Goal: Information Seeking & Learning: Learn about a topic

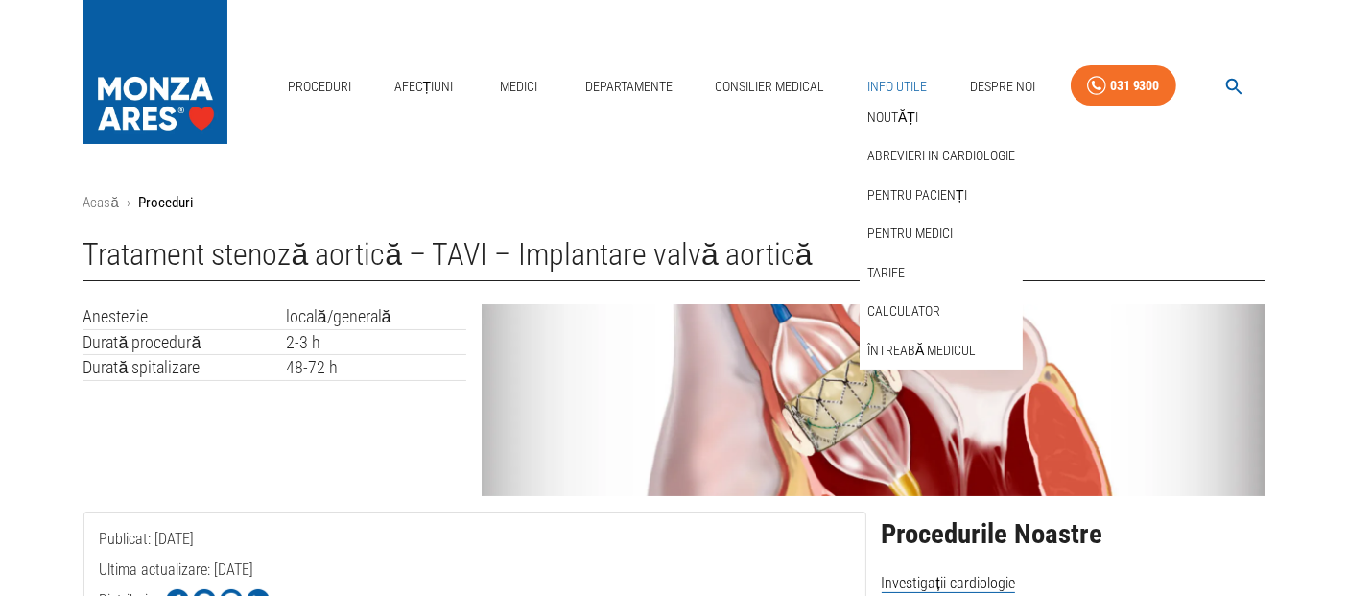
click at [899, 84] on link "Info Utile" at bounding box center [896, 86] width 75 height 39
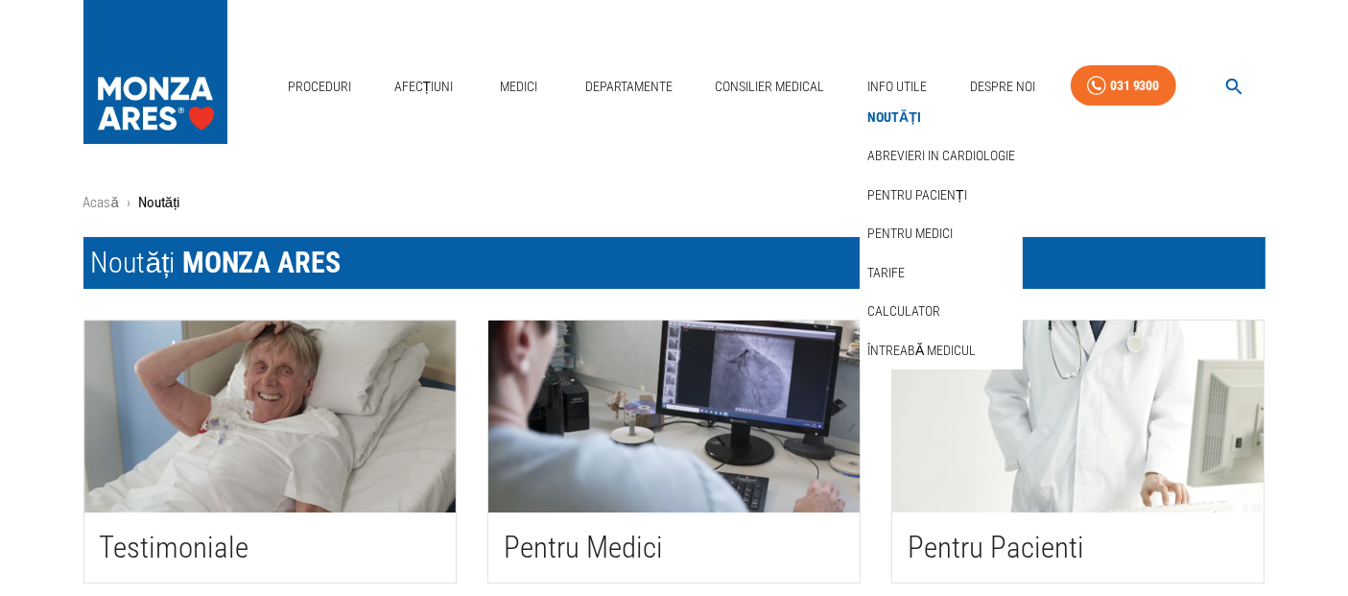
click at [893, 119] on link "Noutăți" at bounding box center [893, 118] width 61 height 32
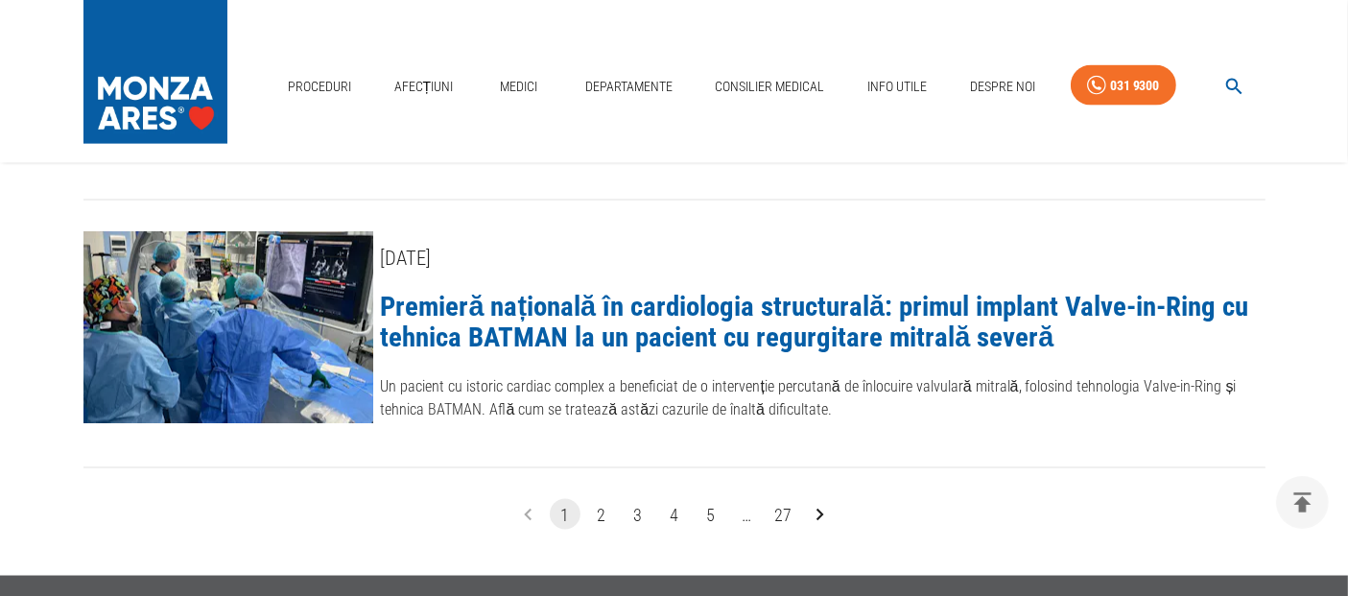
scroll to position [2878, 0]
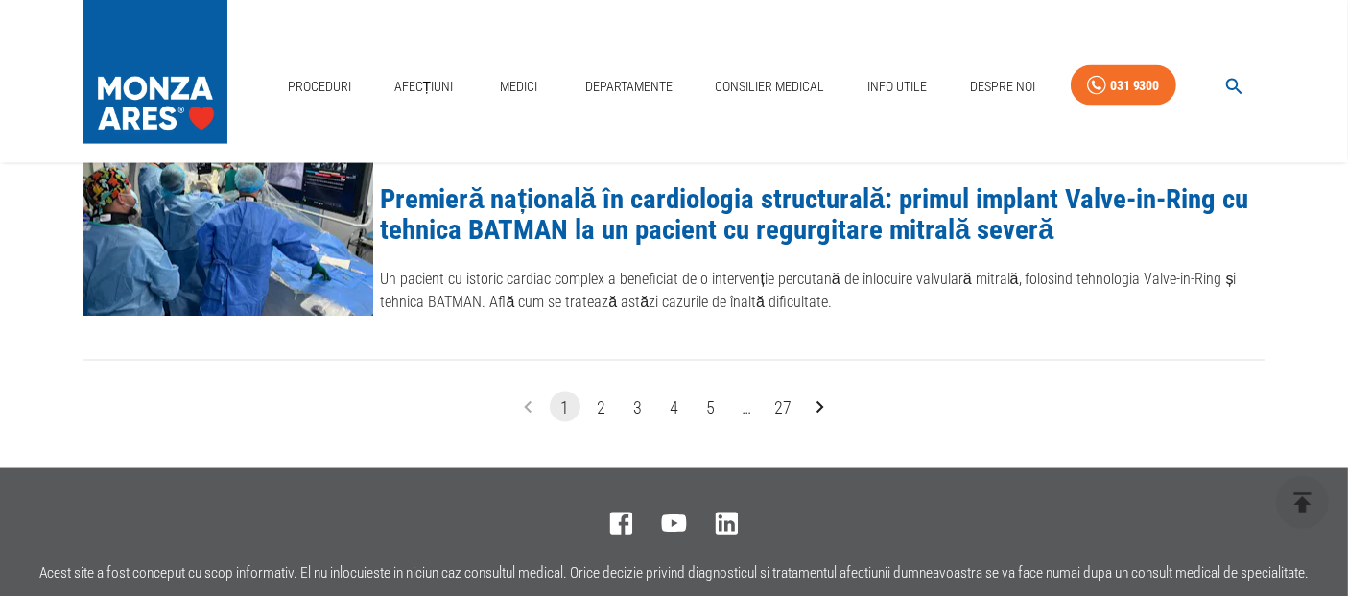
click at [595, 391] on button "2" at bounding box center [601, 406] width 31 height 31
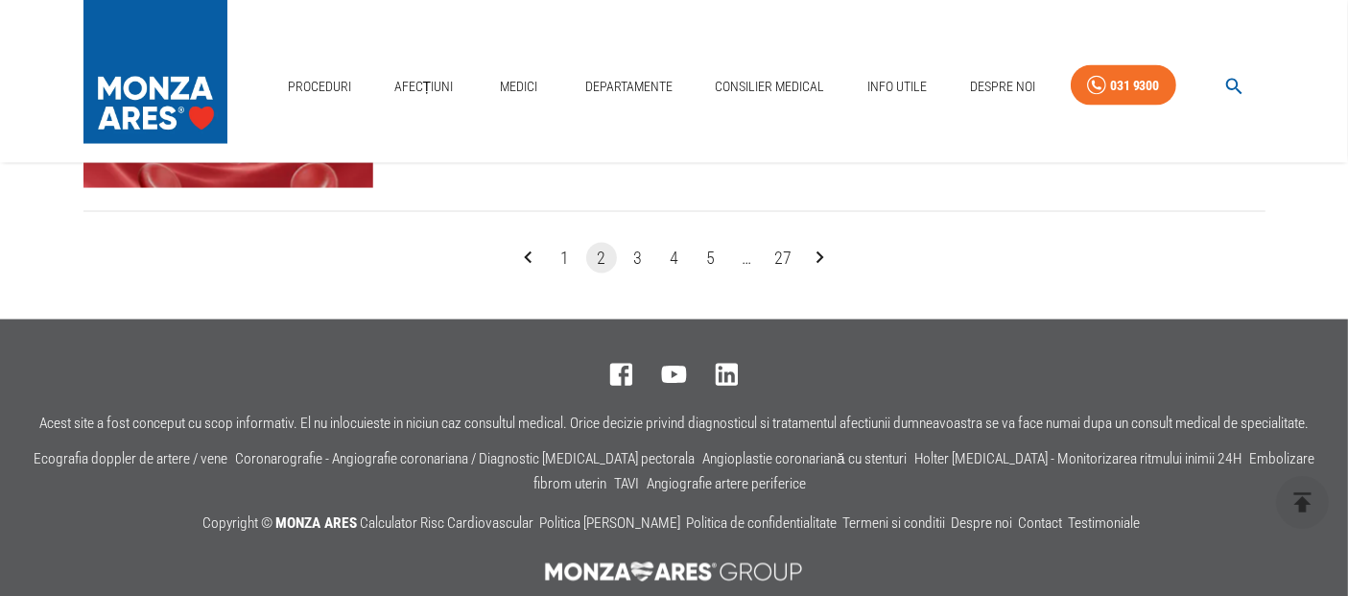
scroll to position [3186, 0]
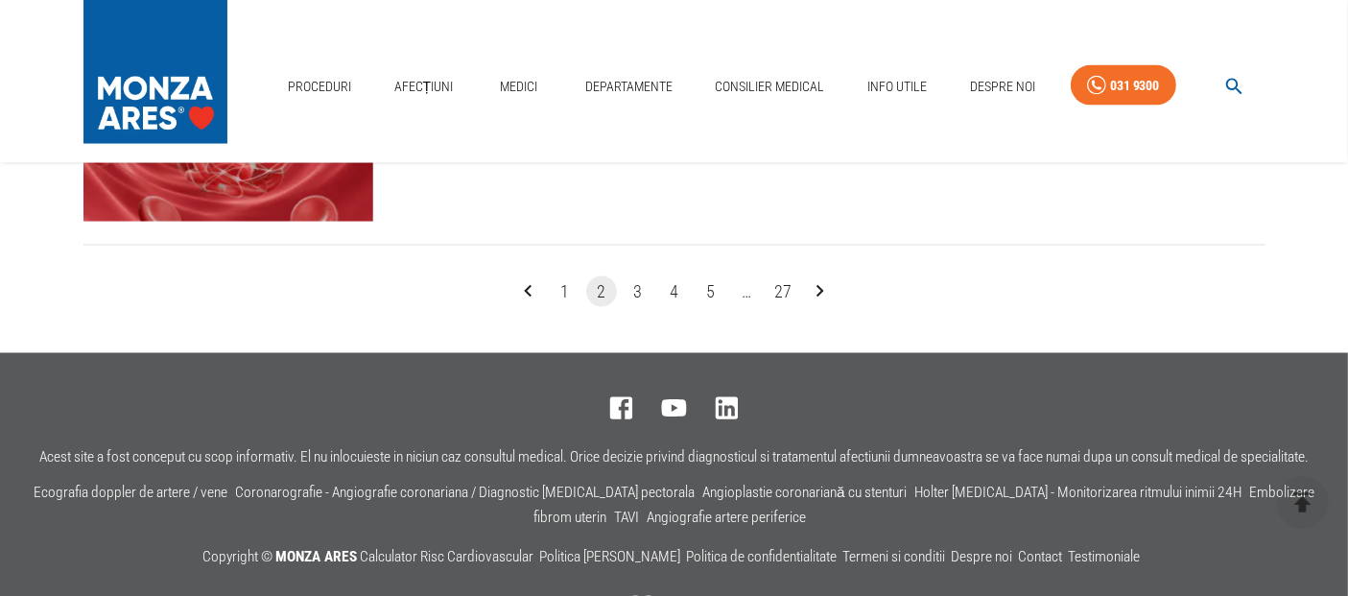
click at [566, 276] on button "1" at bounding box center [565, 291] width 31 height 31
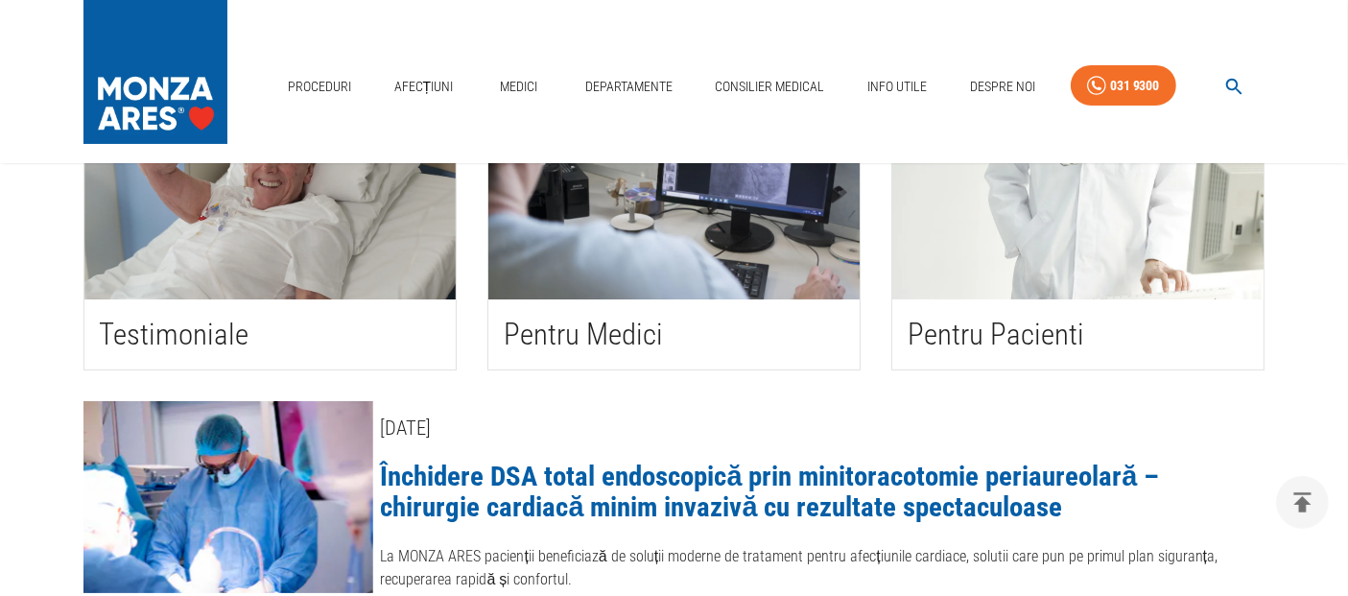
scroll to position [426, 0]
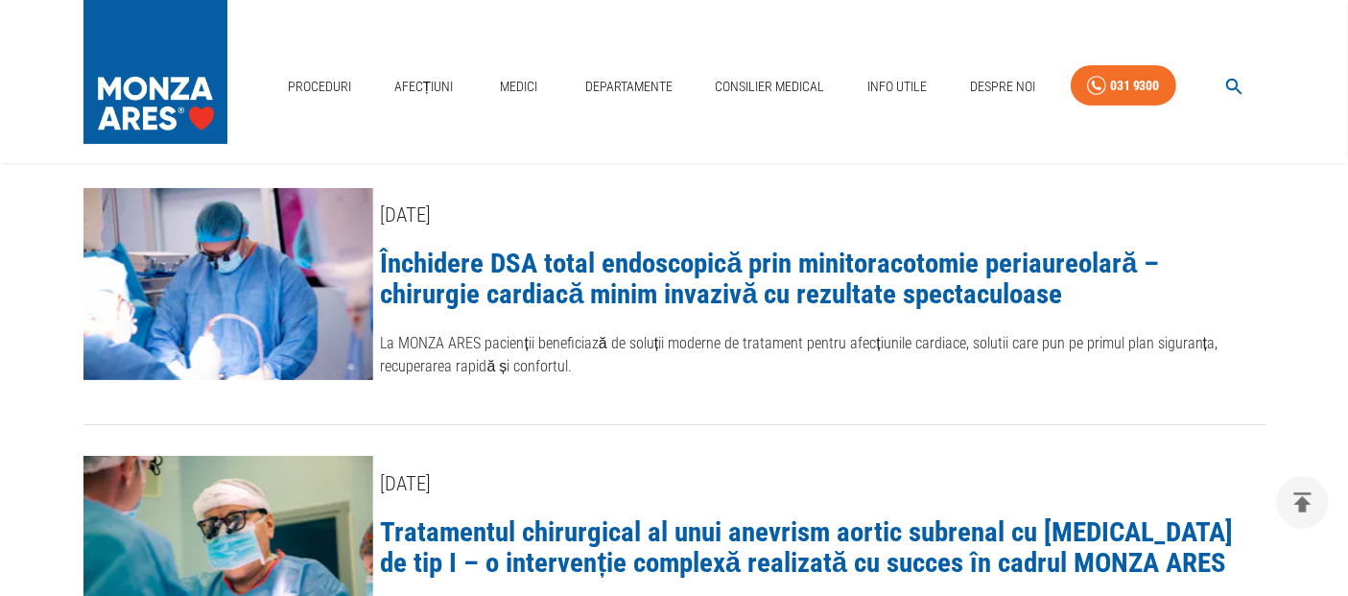
click at [729, 277] on link "Închidere DSA total endoscopică prin minitoracotomie periaureolară – chirurgie …" at bounding box center [770, 278] width 779 height 63
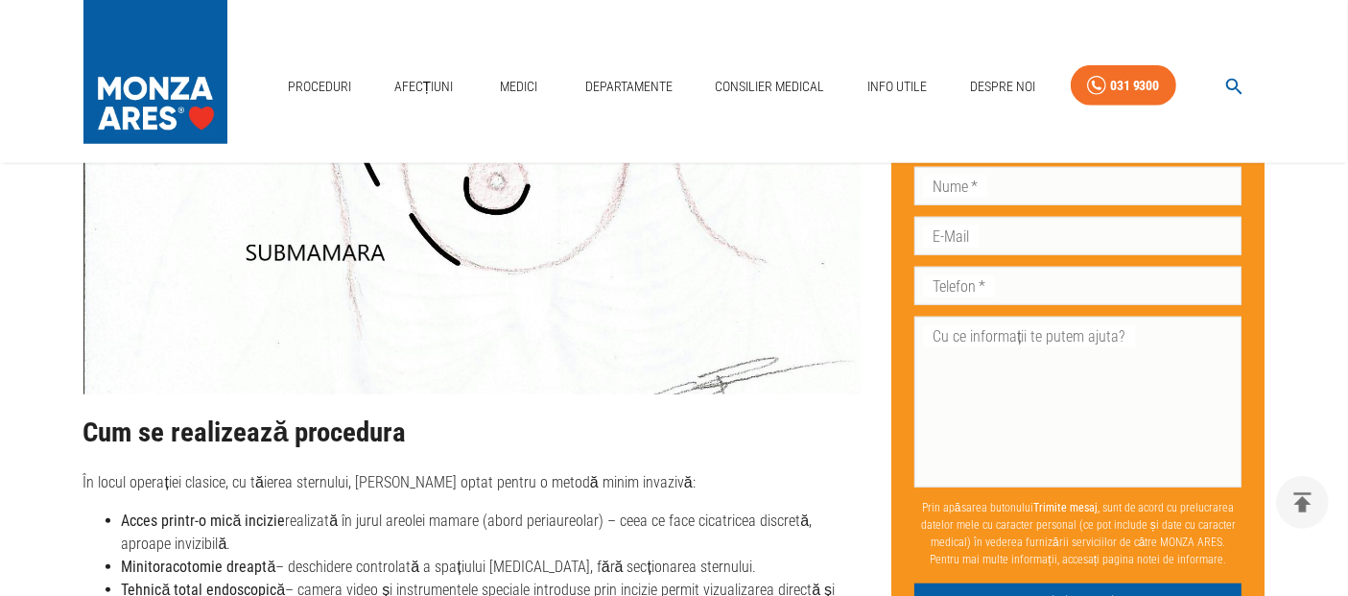
scroll to position [1811, 0]
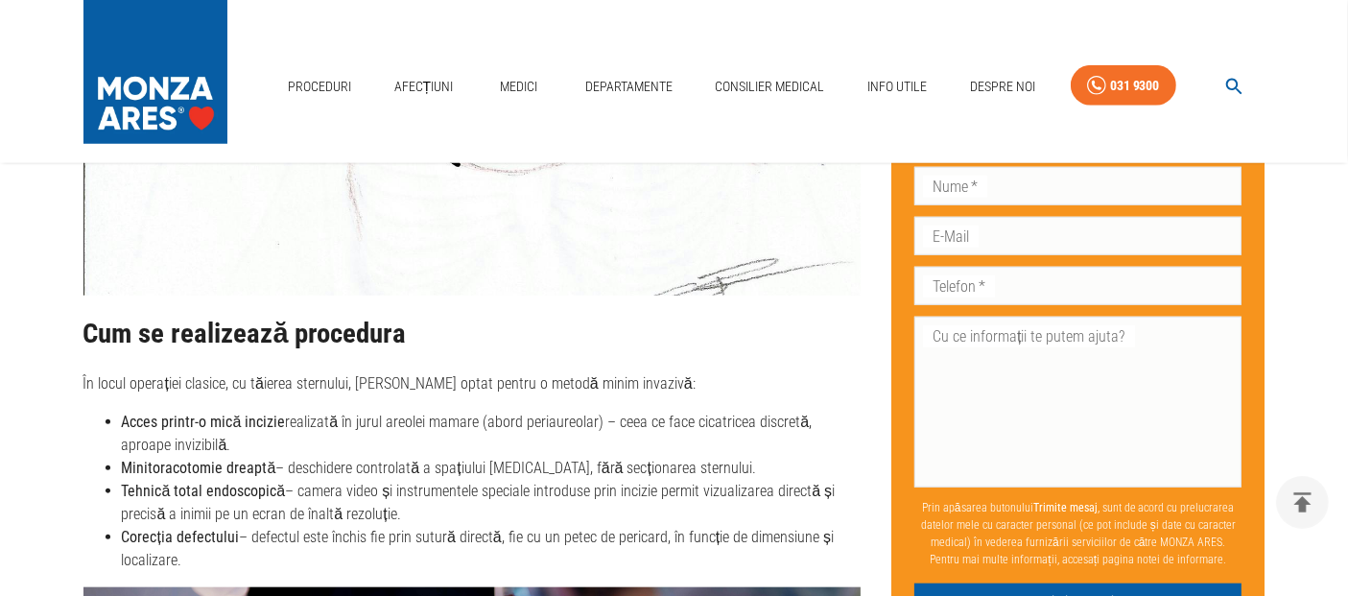
click at [241, 488] on strong "Tehnică total endoscopică" at bounding box center [204, 491] width 164 height 18
drag, startPoint x: 268, startPoint y: 486, endPoint x: 441, endPoint y: 499, distance: 174.1
click at [441, 499] on li "Tehnică total endoscopică – camera video și instrumentele speciale introduse pr…" at bounding box center [492, 503] width 740 height 46
click at [469, 506] on li "Tehnică total endoscopică – camera video și instrumentele speciale introduse pr…" at bounding box center [492, 503] width 740 height 46
click at [452, 506] on li "Tehnică total endoscopică – camera video și instrumentele speciale introduse pr…" at bounding box center [492, 503] width 740 height 46
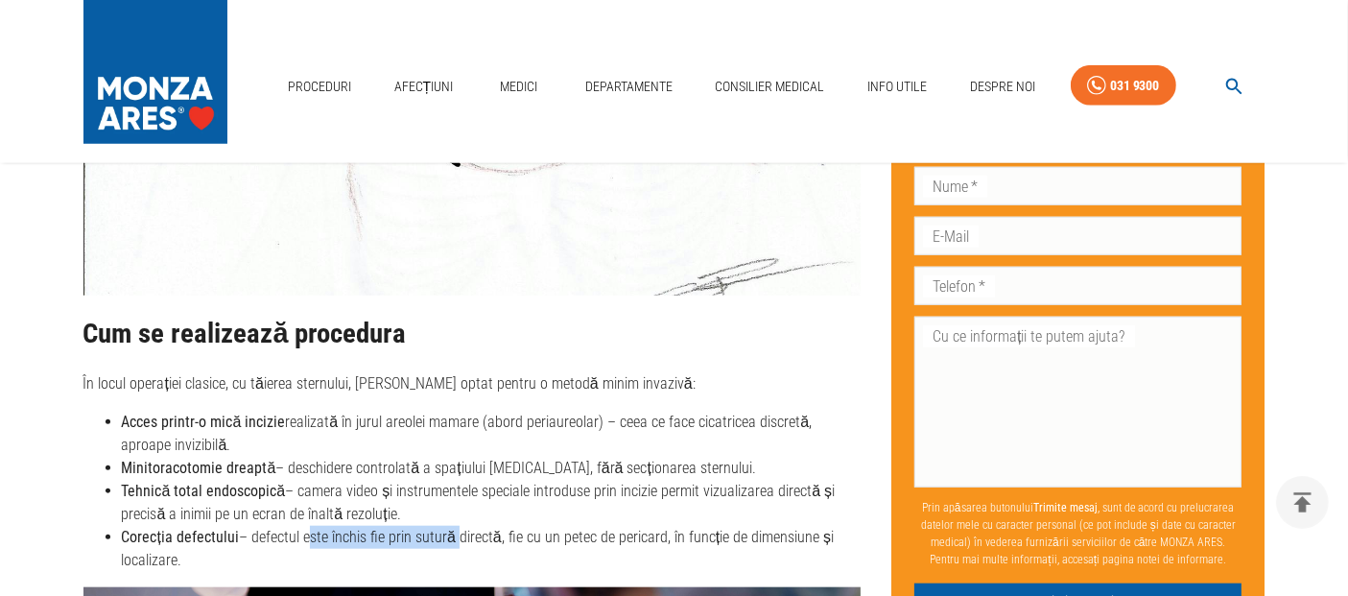
drag, startPoint x: 303, startPoint y: 533, endPoint x: 462, endPoint y: 537, distance: 159.3
click at [449, 537] on li "Corecția defectului – defectul este închis fie prin sutură directă, fie cu un p…" at bounding box center [492, 549] width 740 height 46
drag, startPoint x: 530, startPoint y: 530, endPoint x: 684, endPoint y: 539, distance: 153.8
click at [679, 539] on li "Corecția defectului – defectul este închis fie prin sutură directă, fie cu un p…" at bounding box center [492, 549] width 740 height 46
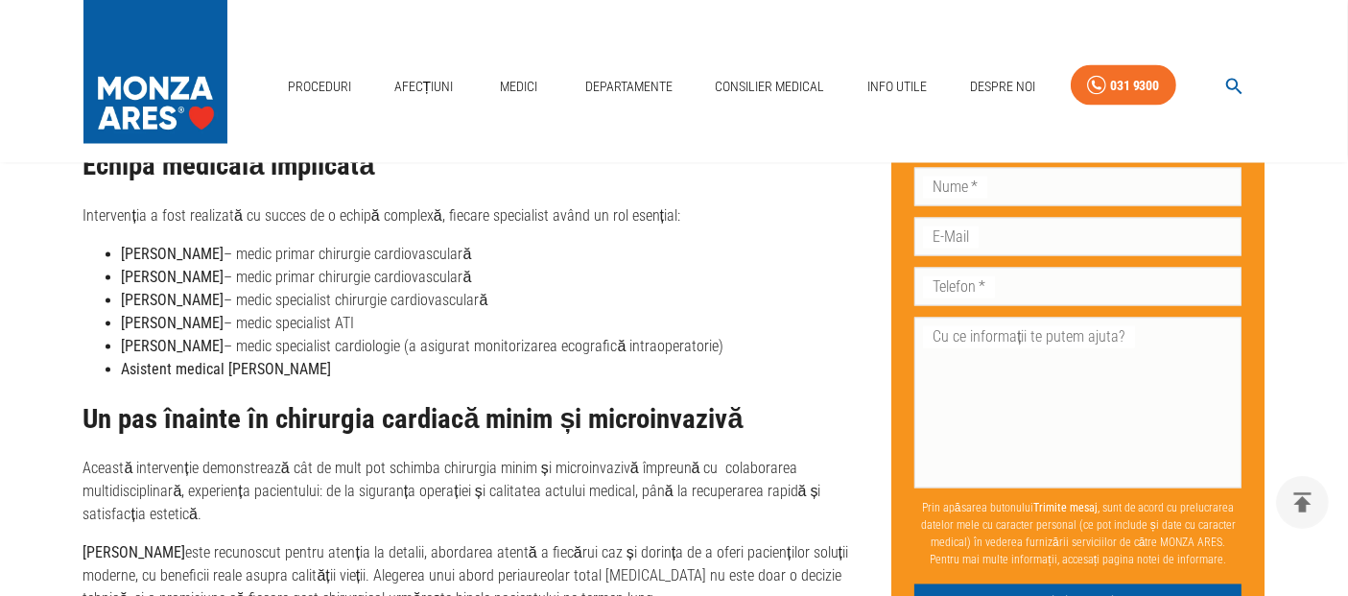
scroll to position [3623, 0]
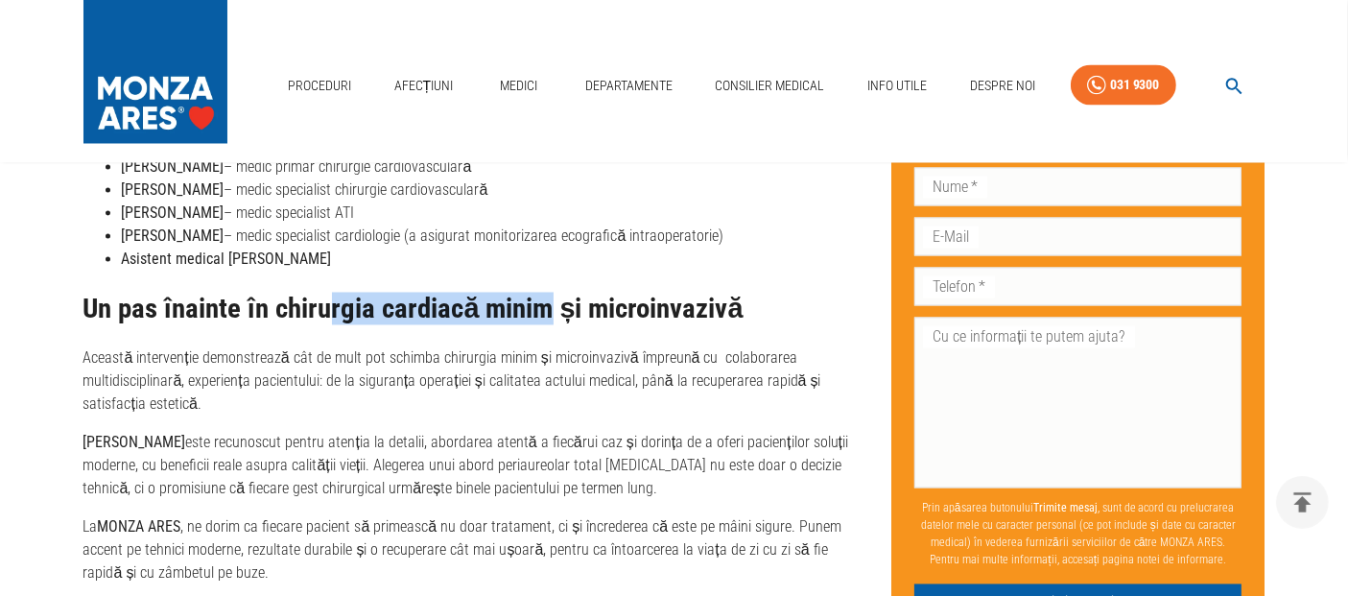
drag, startPoint x: 326, startPoint y: 314, endPoint x: 712, endPoint y: 333, distance: 386.1
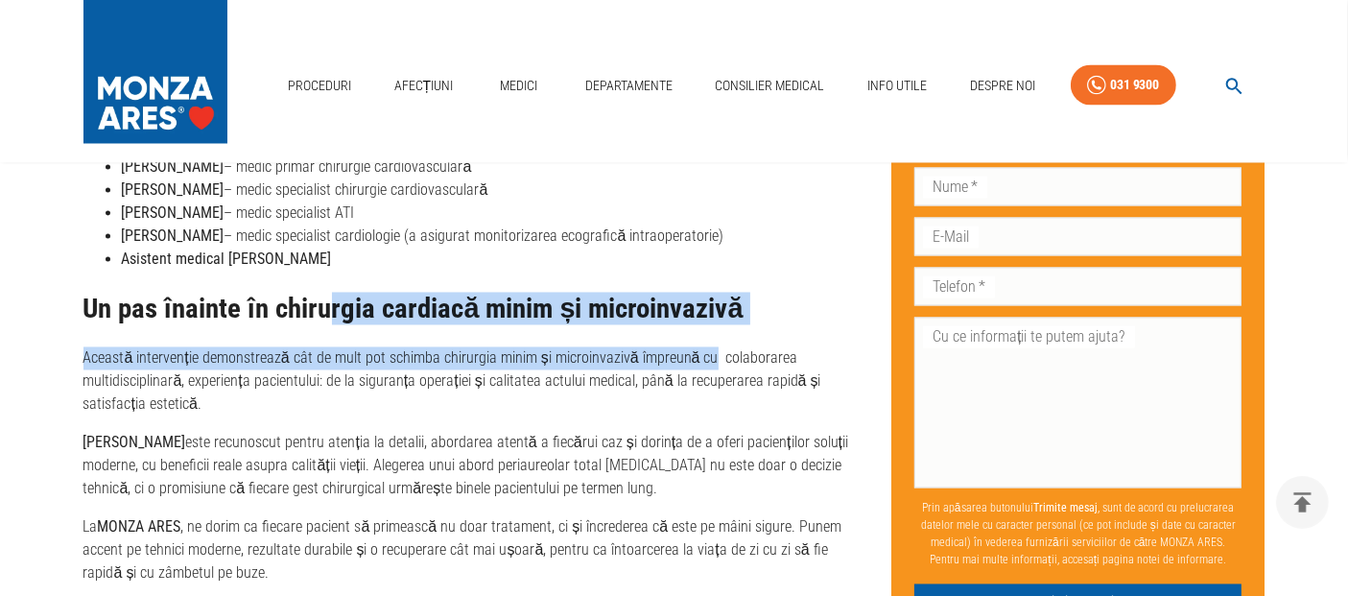
click at [750, 317] on h2 "Un pas înainte în chirurgia cardiacă minim și microinvazivă" at bounding box center [472, 309] width 778 height 31
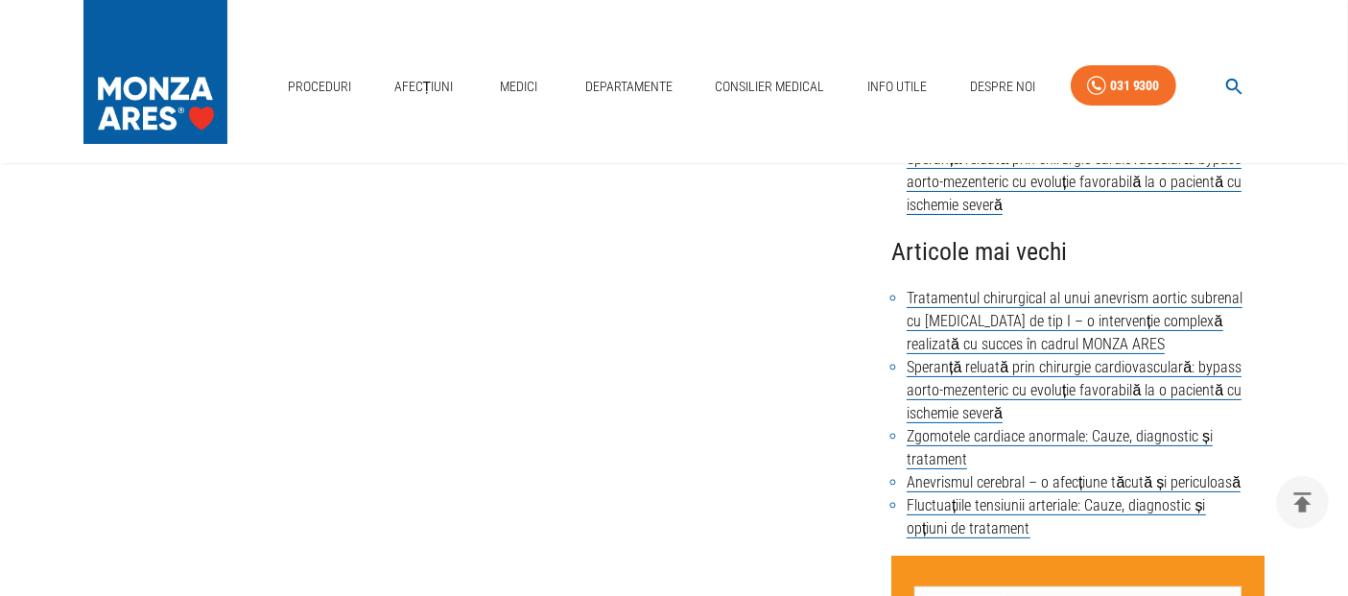
scroll to position [0, 0]
